Goal: Transaction & Acquisition: Obtain resource

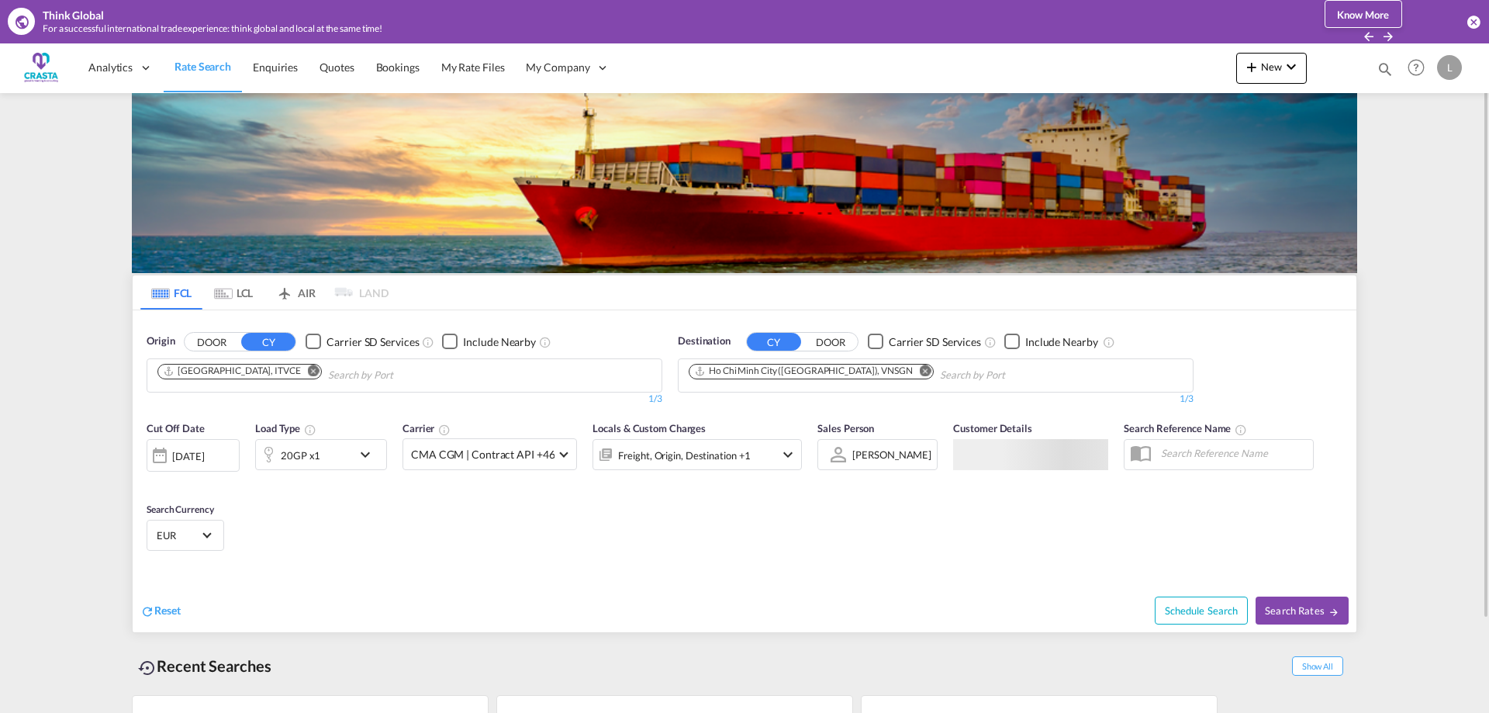
click at [308, 374] on md-icon "Remove" at bounding box center [314, 371] width 12 height 12
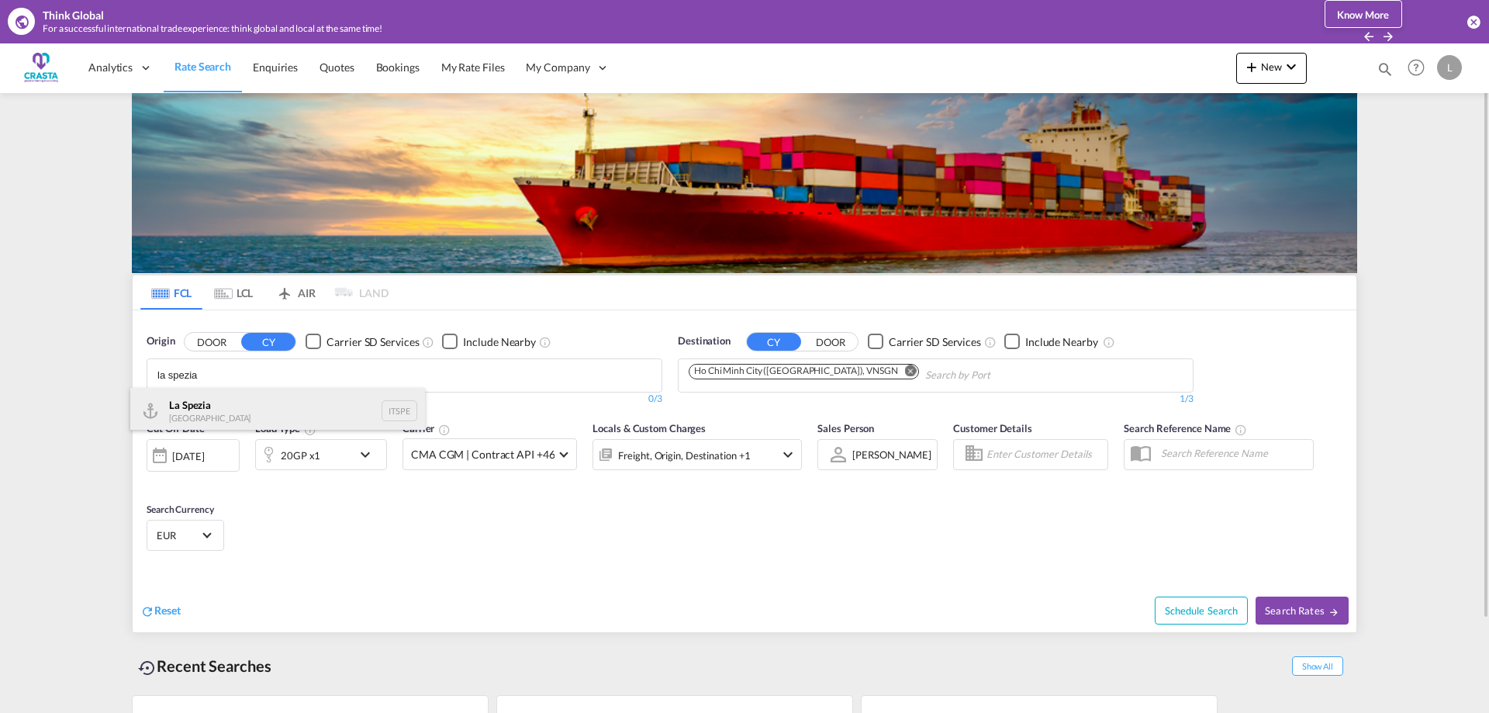
type input "la spezia"
click at [201, 406] on div "La Spezia [GEOGRAPHIC_DATA] ITSPE" at bounding box center [277, 411] width 295 height 47
click at [920, 372] on md-icon "Remove" at bounding box center [926, 371] width 12 height 12
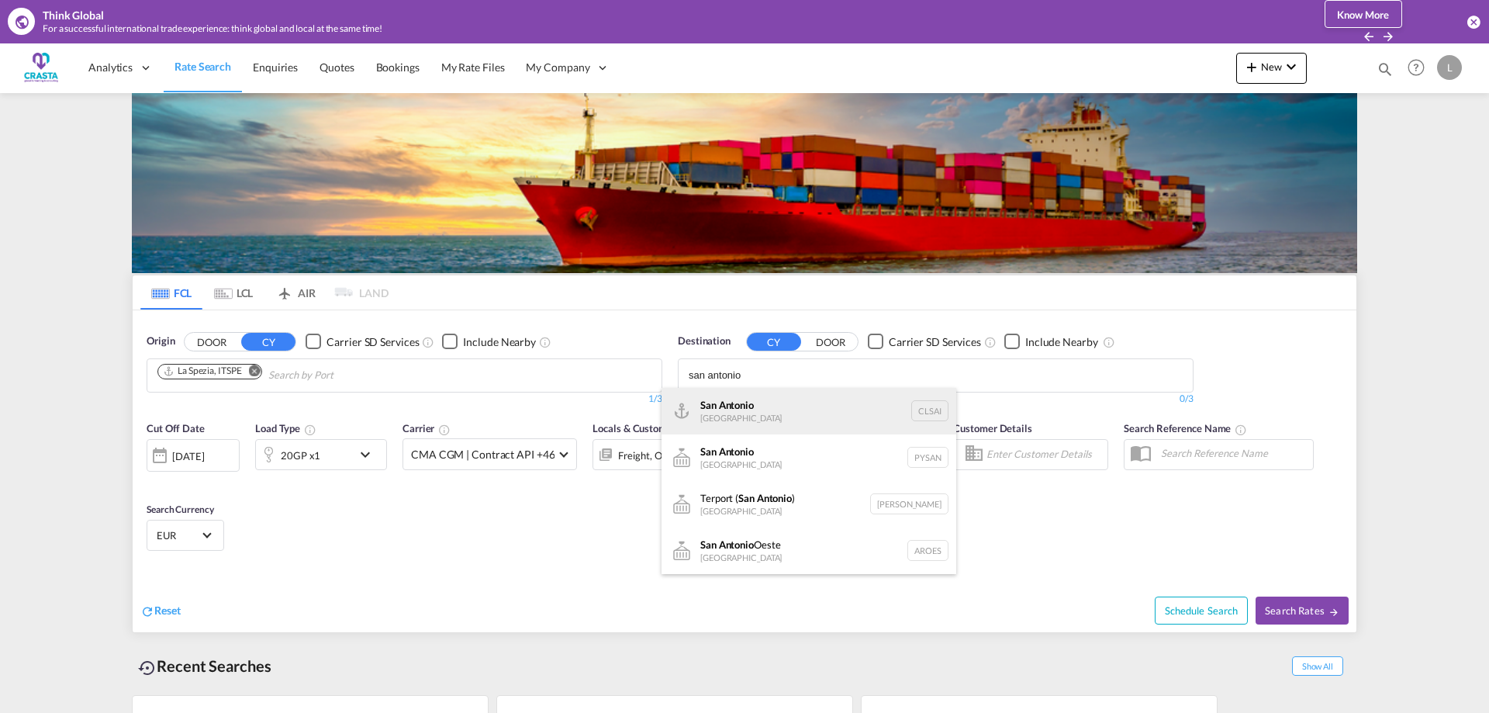
type input "san antonio"
click at [759, 412] on div "San Antonio [GEOGRAPHIC_DATA] CLSAI" at bounding box center [809, 411] width 295 height 47
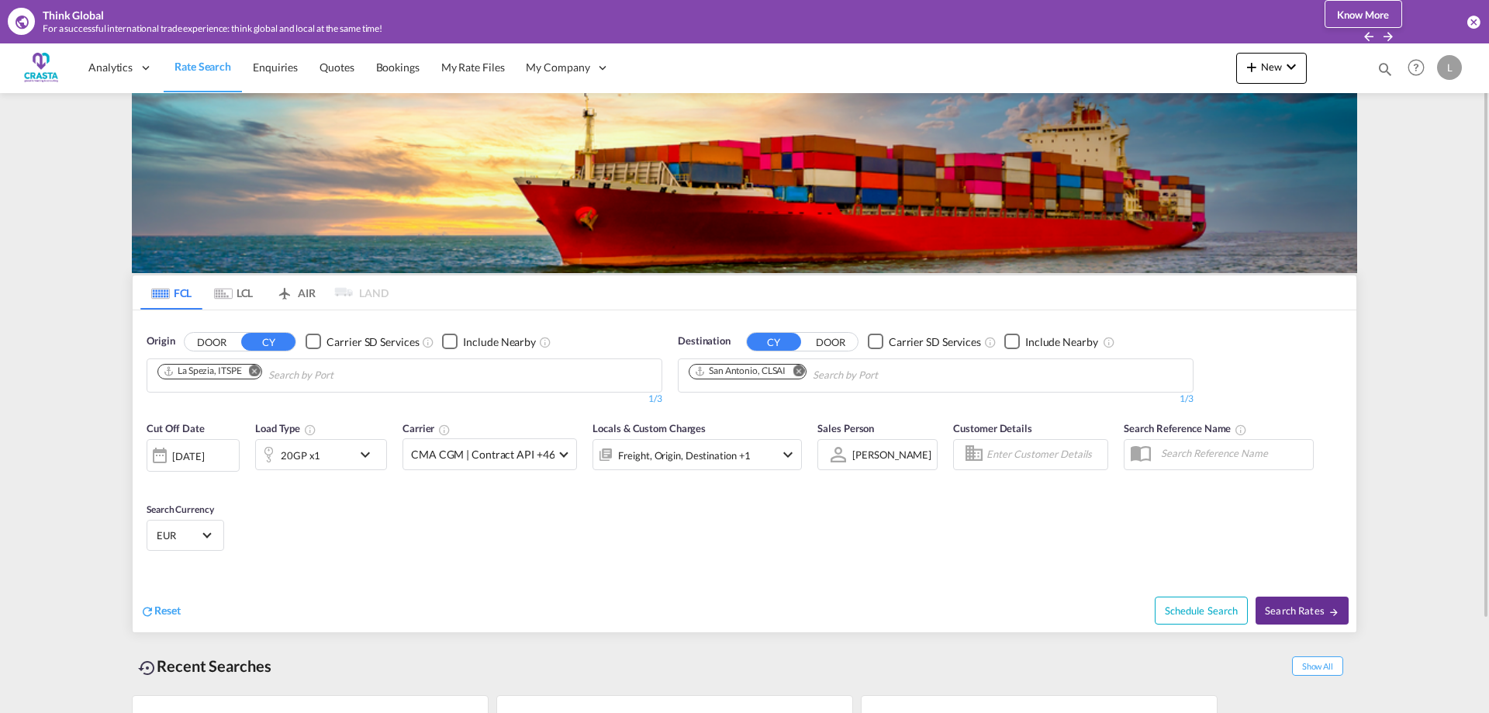
click at [1287, 611] on span "Search Rates" at bounding box center [1302, 610] width 74 height 12
type input "ITSPE to CLSAI / [DATE]"
